Goal: Task Accomplishment & Management: Use online tool/utility

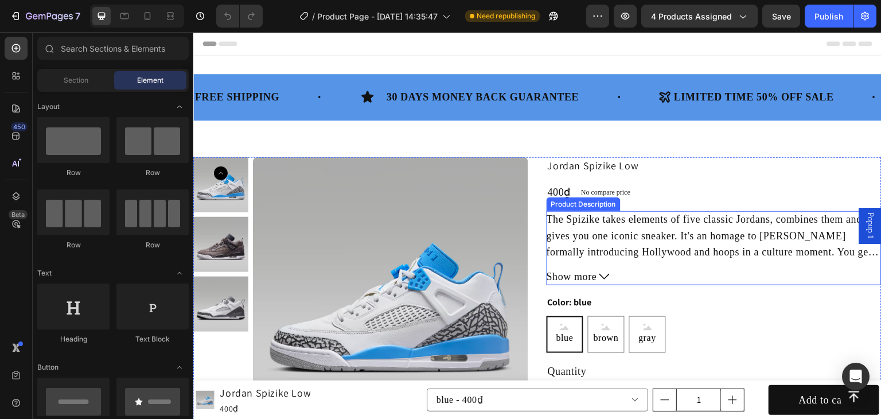
click at [593, 235] on p "The Spizike takes elements of five classic Jordans, combines them and gives you…" at bounding box center [713, 251] width 333 height 77
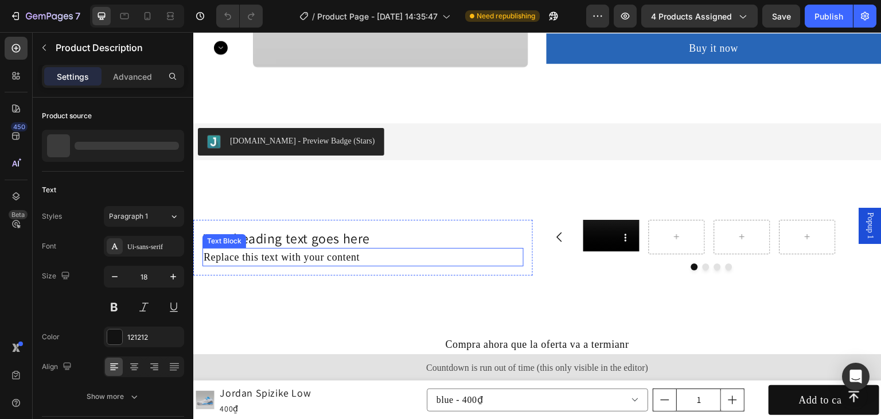
scroll to position [535, 0]
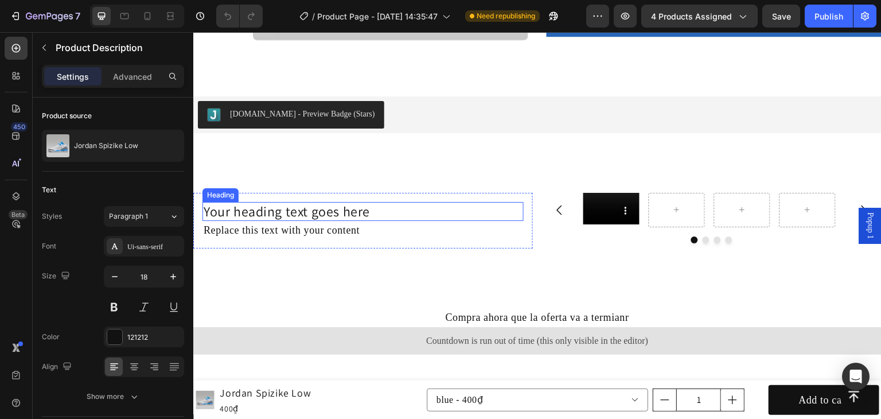
click at [318, 210] on h2 "Your heading text goes here" at bounding box center [362, 211] width 321 height 19
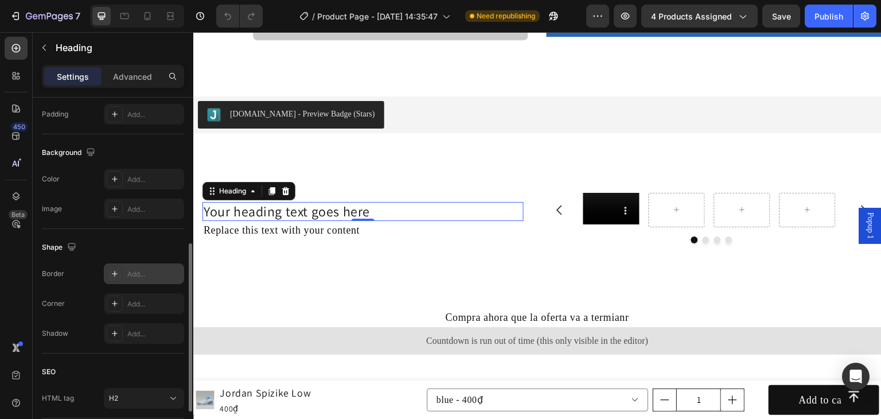
scroll to position [389, 0]
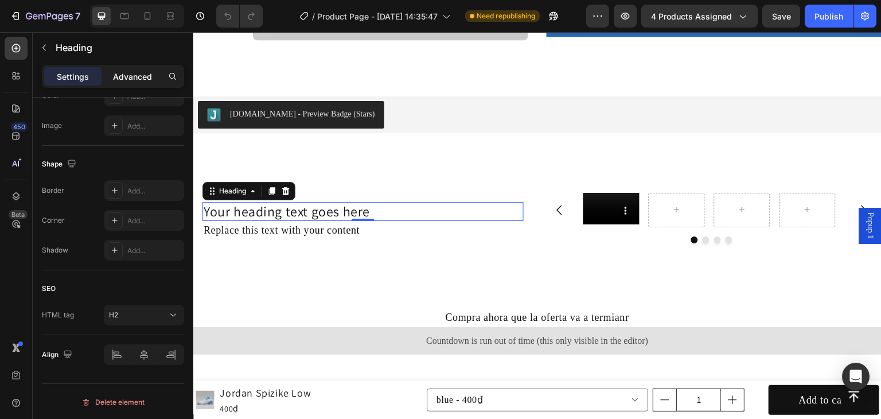
click at [133, 67] on div "Advanced" at bounding box center [132, 76] width 57 height 18
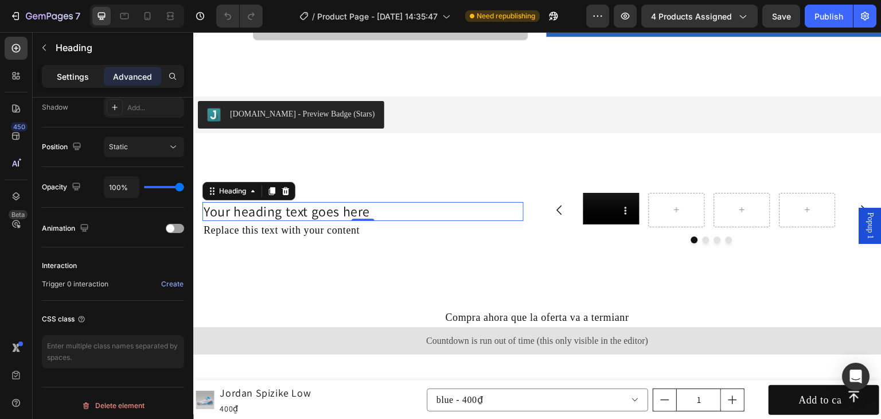
click at [82, 73] on p "Settings" at bounding box center [73, 77] width 32 height 12
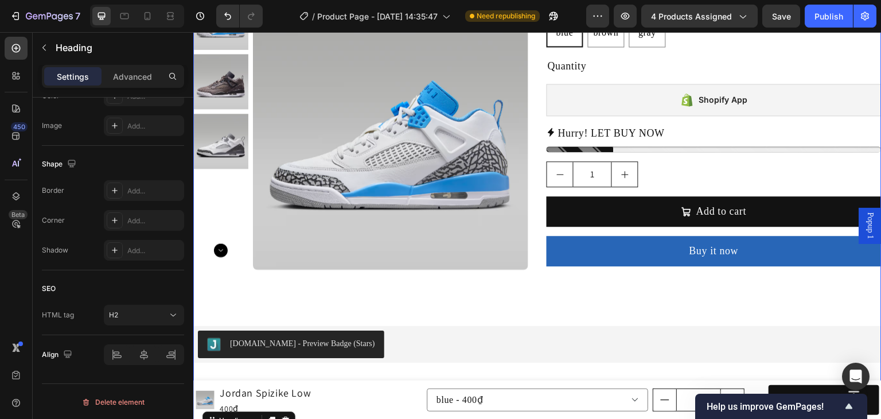
scroll to position [0, 0]
